Goal: Register for event/course: Register for event/course

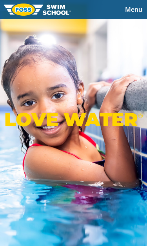
click at [132, 12] on span "Menu" at bounding box center [133, 9] width 17 height 9
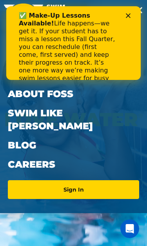
click at [25, 55] on div "✅ Make-Up Lessons Available! Life happens—we get it. If your student has to mis…" at bounding box center [67, 51] width 97 height 78
click at [129, 14] on icon "Close" at bounding box center [128, 15] width 5 height 5
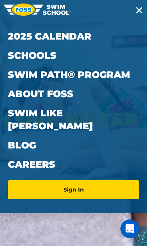
click at [25, 57] on link "Schools" at bounding box center [73, 55] width 131 height 19
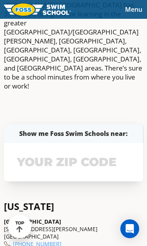
click at [51, 151] on input "text" at bounding box center [73, 162] width 117 height 23
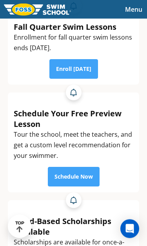
scroll to position [144, 0]
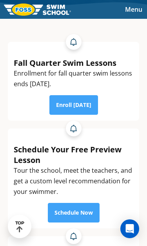
click at [65, 105] on link "Enroll Today" at bounding box center [73, 105] width 49 height 20
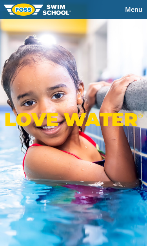
click at [133, 12] on span "Menu" at bounding box center [133, 9] width 17 height 9
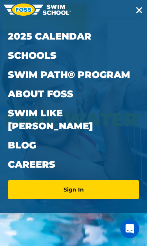
click at [28, 34] on link "2025 Calendar" at bounding box center [73, 36] width 131 height 19
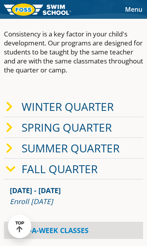
scroll to position [134, 0]
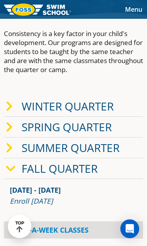
click at [87, 171] on link "Fall Quarter" at bounding box center [60, 168] width 76 height 15
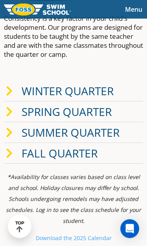
scroll to position [150, 0]
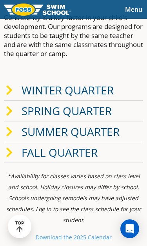
click at [82, 156] on link "Fall Quarter" at bounding box center [60, 152] width 76 height 15
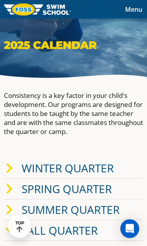
scroll to position [0, 0]
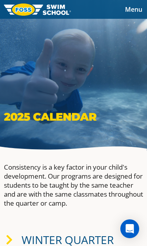
click at [134, 7] on span "Menu" at bounding box center [133, 9] width 17 height 9
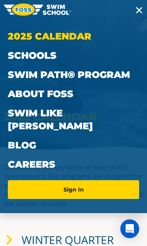
click at [21, 77] on link "Swim Path® Program" at bounding box center [73, 74] width 131 height 19
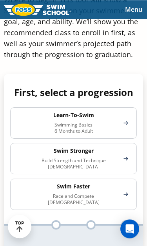
scroll to position [646, 0]
click at [120, 126] on p "Swimming Basics 6 Months to Adult" at bounding box center [73, 128] width 94 height 13
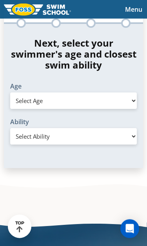
click at [117, 100] on select "Select Age [DEMOGRAPHIC_DATA] months - 1 year 1 year 2 years 3 years 4 years 5 …" at bounding box center [73, 100] width 127 height 16
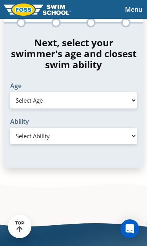
select select "2-years"
click at [85, 132] on select "Select Ability First in-water experience Comfortable with water poured over the…" at bounding box center [73, 136] width 127 height 16
select select "2-years-comfortable-with-water-poured-over-their-head-but-not-eyes-and-ears"
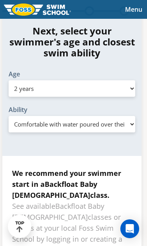
scroll to position [1524, 1]
